Goal: Task Accomplishment & Management: Use online tool/utility

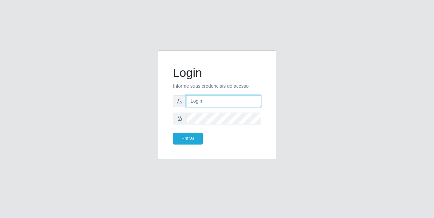
click at [209, 102] on input "text" at bounding box center [223, 101] width 75 height 12
type input "[EMAIL_ADDRESS][DOMAIN_NAME]"
click at [198, 145] on div "Login Informe suas credenciais de acesso [EMAIL_ADDRESS][DOMAIN_NAME] Entrar" at bounding box center [217, 105] width 102 height 92
click at [198, 144] on div "Login Informe suas credenciais de acesso [EMAIL_ADDRESS][DOMAIN_NAME] Entrar" at bounding box center [217, 105] width 102 height 92
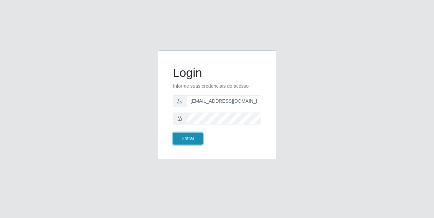
click at [198, 142] on button "Entrar" at bounding box center [188, 138] width 30 height 12
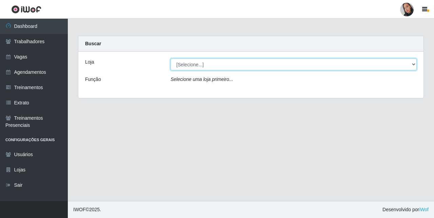
drag, startPoint x: 216, startPoint y: 63, endPoint x: 222, endPoint y: 69, distance: 8.2
click at [216, 63] on select "[Selecione...] Supermercado [GEOGRAPHIC_DATA]" at bounding box center [294, 64] width 246 height 12
select select "165"
click at [171, 58] on select "[Selecione...] Supermercado [GEOGRAPHIC_DATA]" at bounding box center [294, 64] width 246 height 12
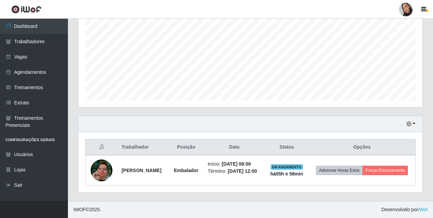
scroll to position [141, 344]
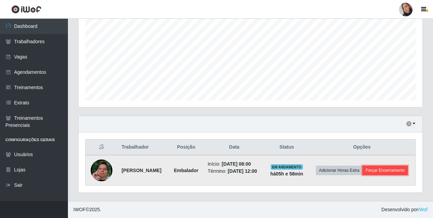
click at [362, 173] on button "Forçar Encerramento" at bounding box center [384, 170] width 45 height 10
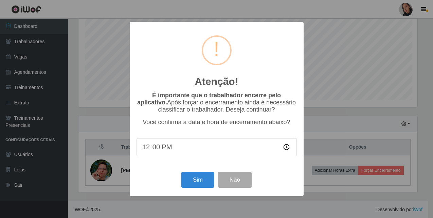
scroll to position [141, 340]
click at [203, 179] on button "Sim" at bounding box center [198, 179] width 33 height 16
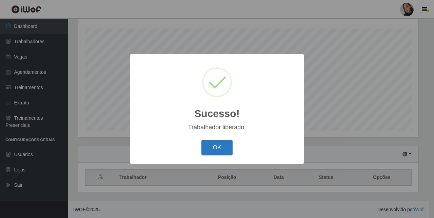
click at [215, 143] on button "OK" at bounding box center [218, 147] width 32 height 16
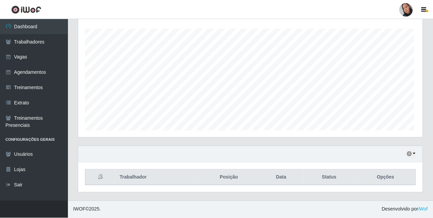
scroll to position [141, 344]
click at [411, 9] on div at bounding box center [406, 10] width 14 height 14
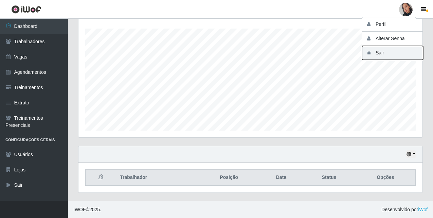
click at [394, 56] on button "Sair" at bounding box center [392, 53] width 61 height 14
